Goal: Task Accomplishment & Management: Manage account settings

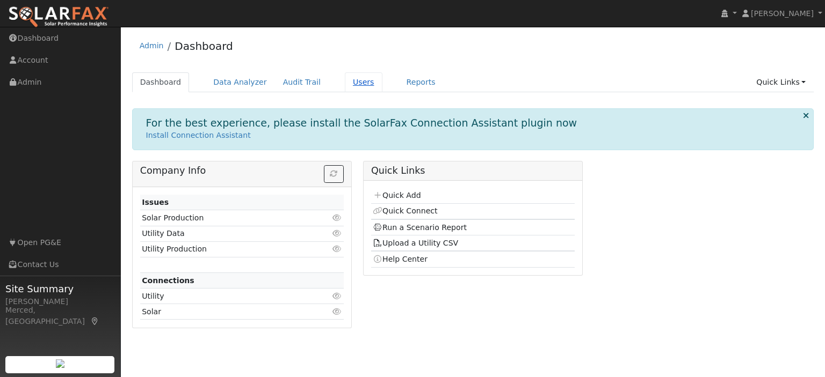
click at [350, 76] on link "Users" at bounding box center [364, 82] width 38 height 20
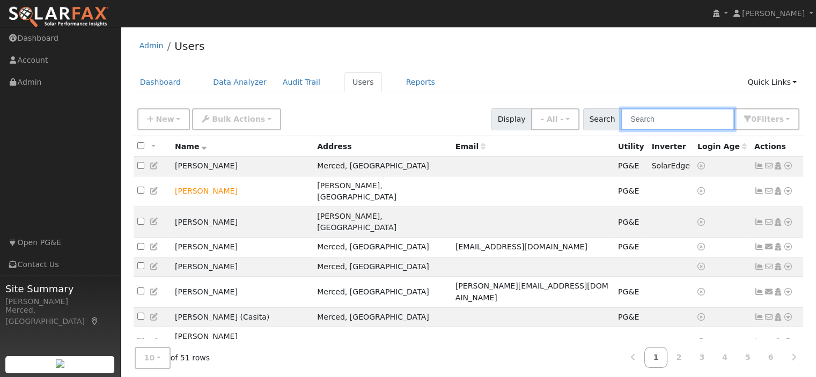
click at [709, 122] on input "text" at bounding box center [678, 119] width 114 height 22
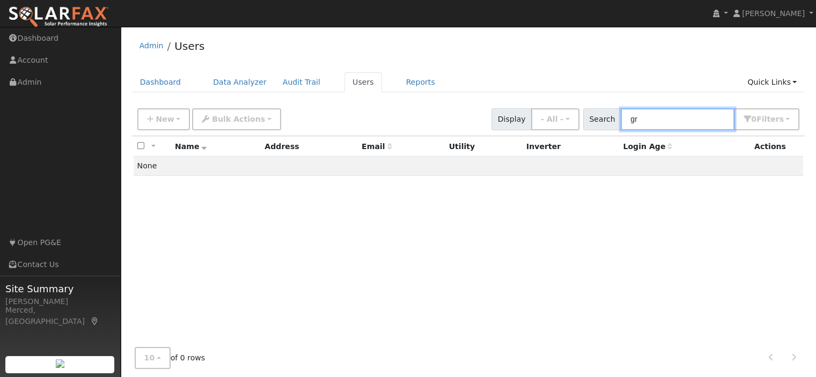
type input "g"
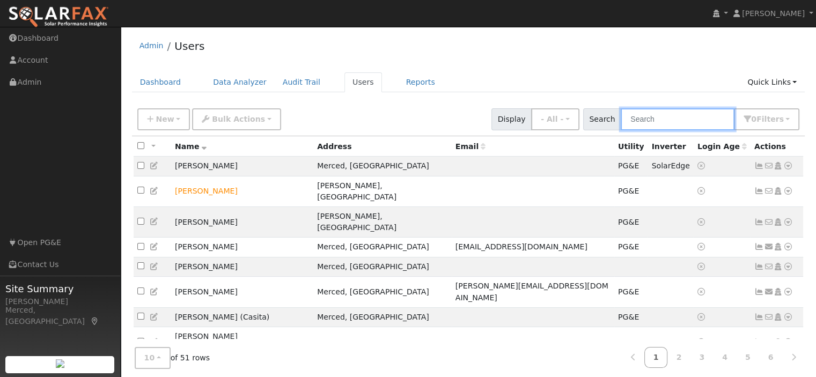
scroll to position [34, 0]
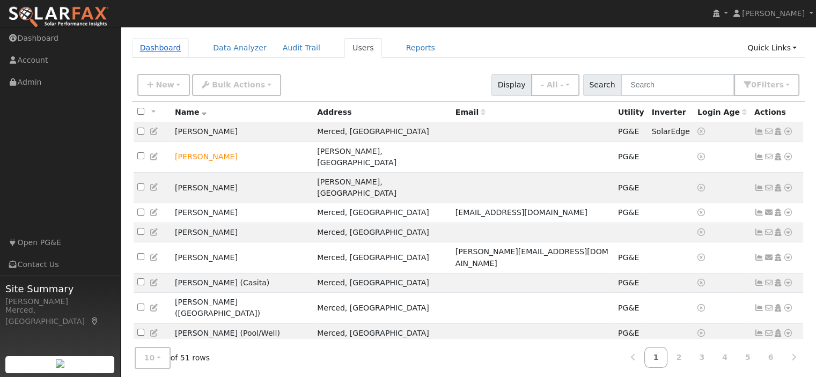
click at [154, 43] on link "Dashboard" at bounding box center [160, 48] width 57 height 20
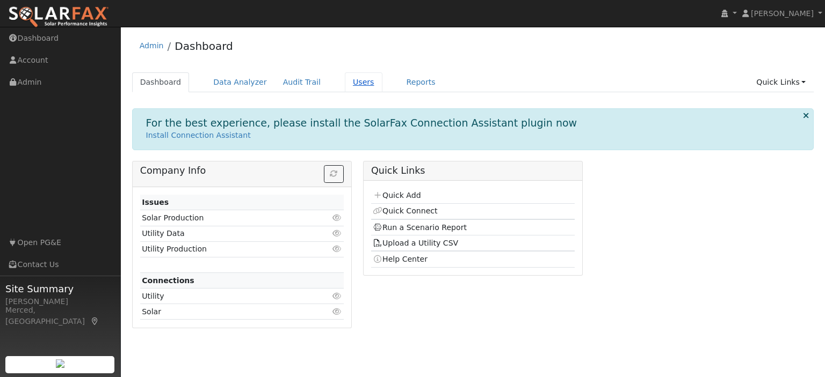
click at [345, 83] on link "Users" at bounding box center [364, 82] width 38 height 20
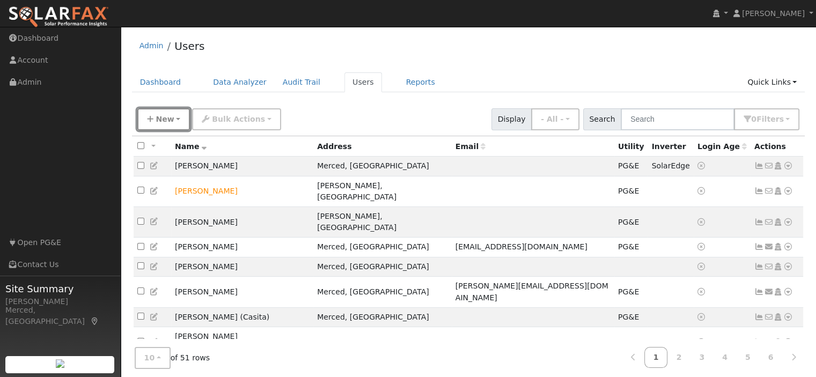
click at [170, 115] on span "New" at bounding box center [165, 119] width 18 height 9
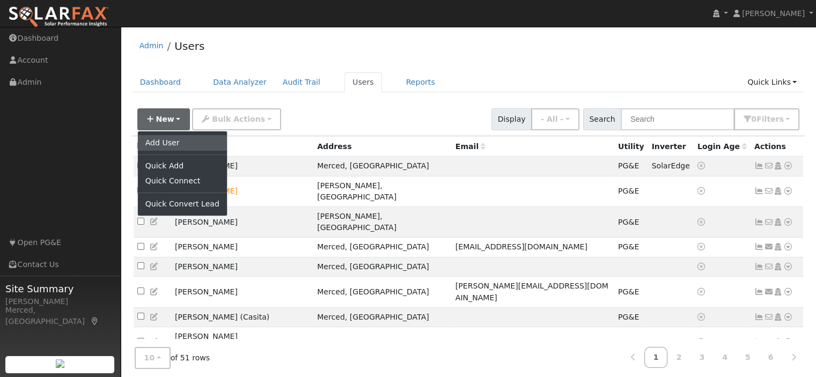
click at [156, 141] on link "Add User" at bounding box center [182, 142] width 89 height 15
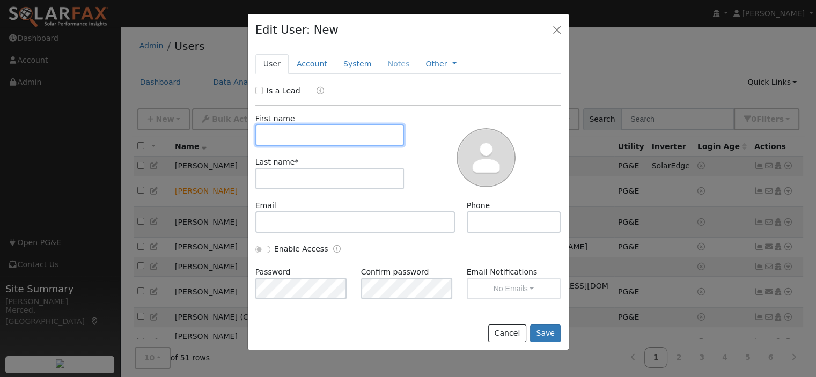
type input "G"
type input "Amy"
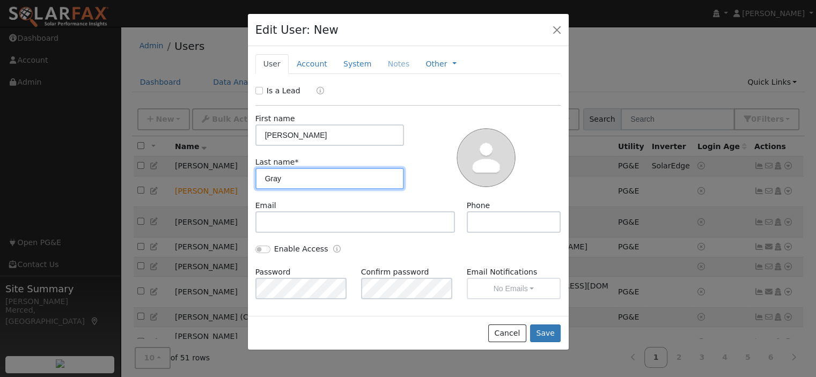
type input "Gray"
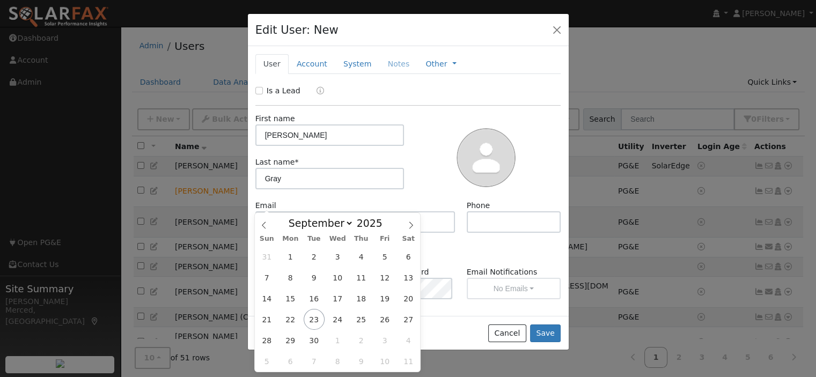
scroll to position [146, 0]
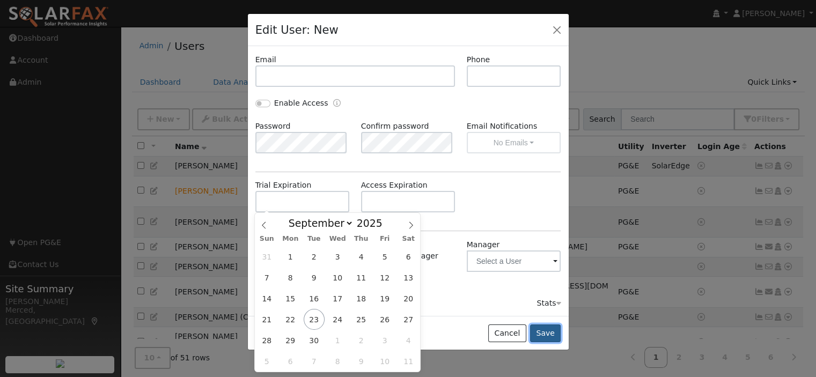
click at [556, 333] on button "Save" at bounding box center [545, 334] width 31 height 18
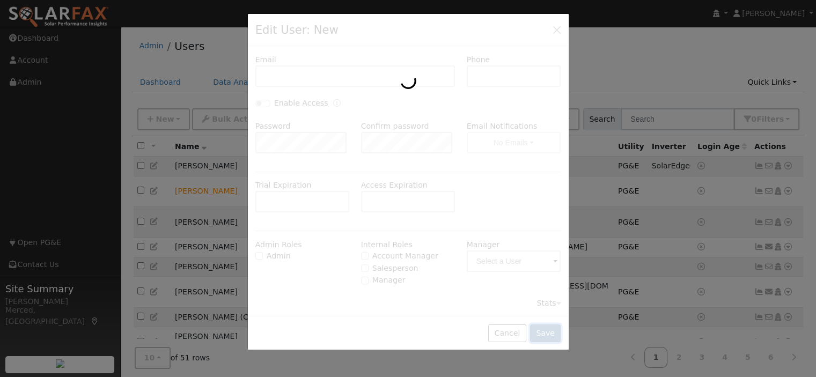
scroll to position [0, 0]
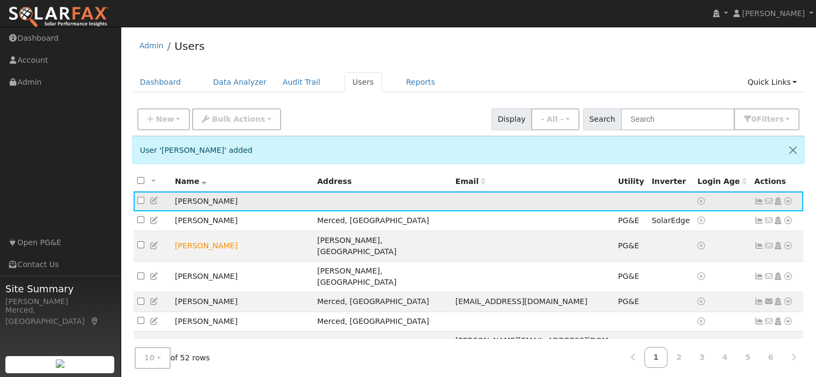
click at [789, 202] on icon at bounding box center [789, 202] width 10 height 8
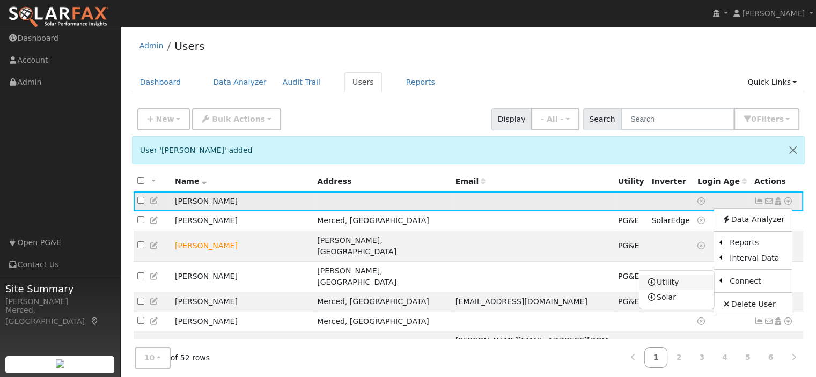
click at [658, 287] on link "Utility" at bounding box center [677, 282] width 75 height 15
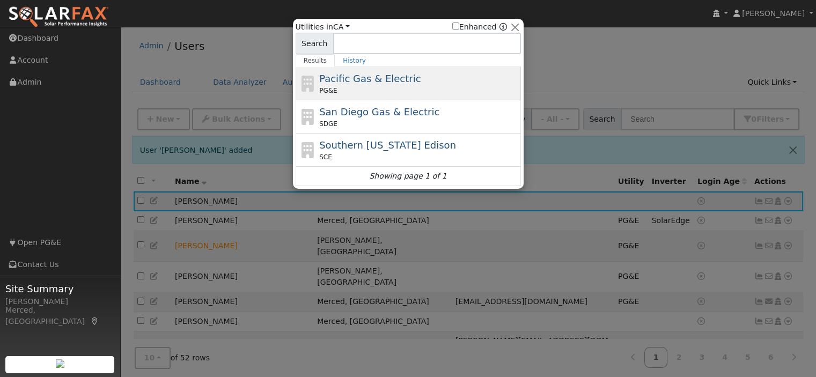
click at [427, 96] on div "Pacific Gas & Electric PG&E" at bounding box center [408, 83] width 225 height 33
